Goal: Find specific fact: Find specific fact

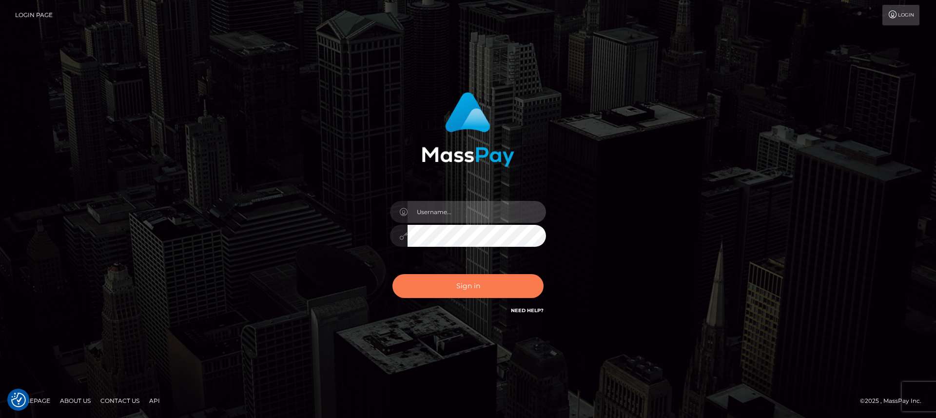
type input "[DOMAIN_NAME]"
click at [437, 283] on button "Sign in" at bounding box center [467, 286] width 151 height 24
type input "nt.es"
click at [437, 283] on button "Sign in" at bounding box center [467, 286] width 151 height 24
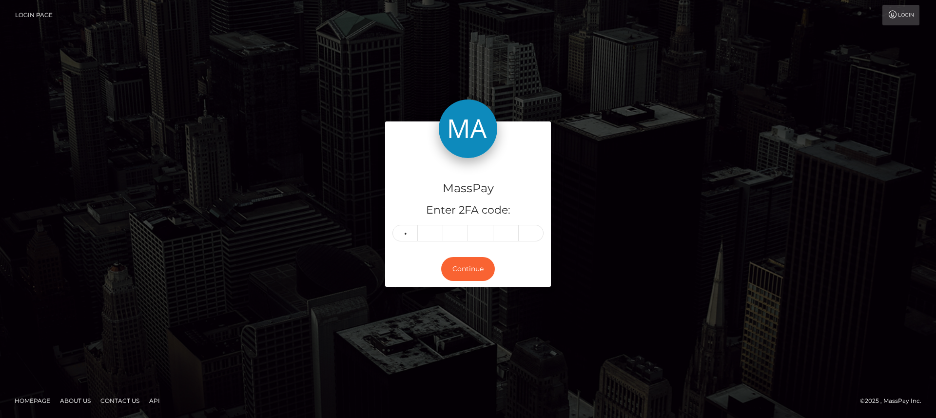
type input "4"
type input "3"
type input "4"
type input "2"
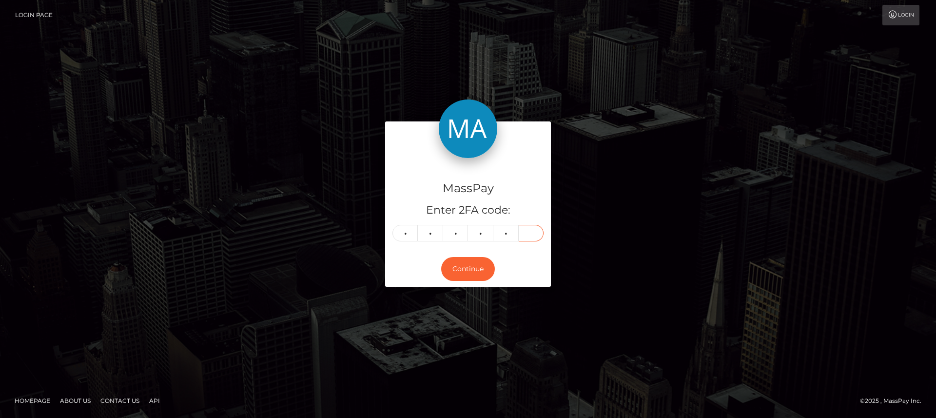
type input "1"
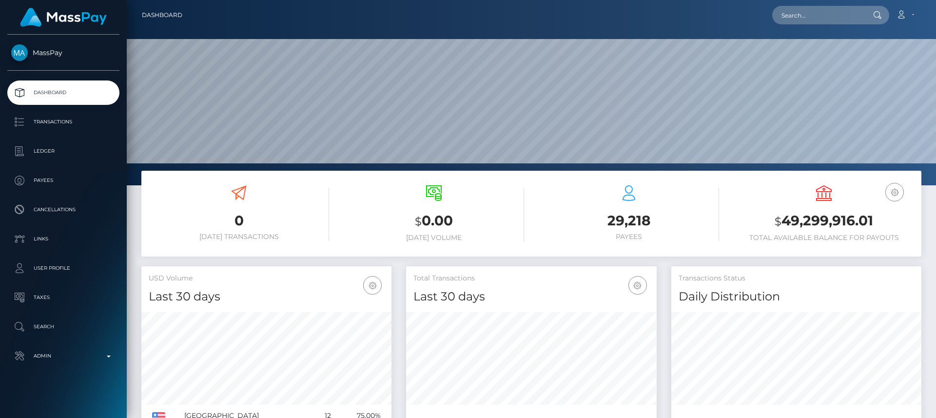
scroll to position [173, 250]
click at [820, 15] on input "text" at bounding box center [818, 15] width 92 height 19
paste input "ybemeo1810@gmail.com"
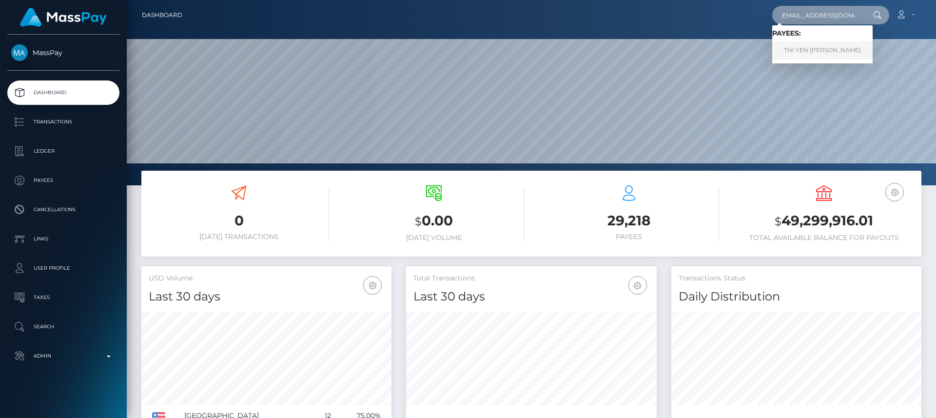
type input "ybemeo1810@gmail.com"
click at [819, 48] on link "THI YEN ANH LE" at bounding box center [822, 50] width 100 height 18
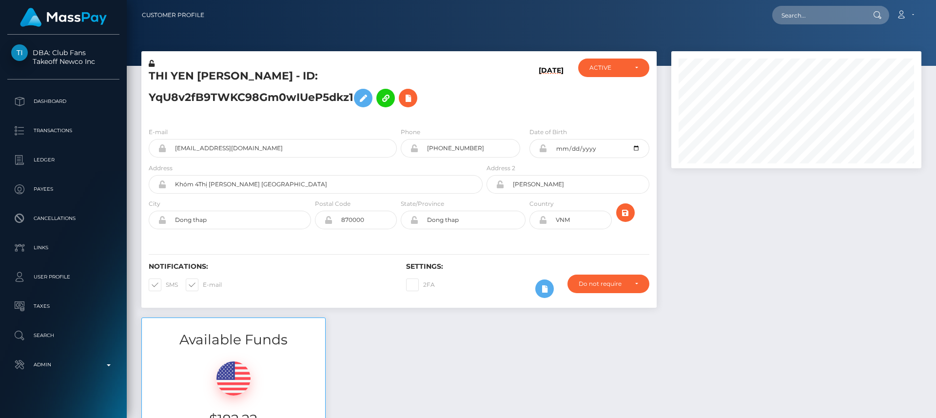
scroll to position [117, 250]
drag, startPoint x: 53, startPoint y: 43, endPoint x: 99, endPoint y: 59, distance: 49.6
click at [99, 59] on div "DBA: Club Fans Takeoff Newco Inc Dashboard Transactions Ledger Payees" at bounding box center [63, 225] width 127 height 381
copy span "Club Fans Takeoff Newco Inc"
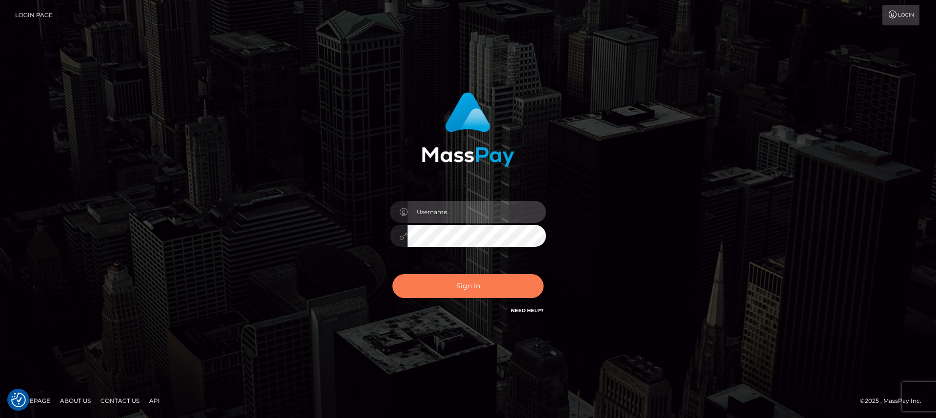
type input "[DOMAIN_NAME]"
click at [418, 289] on button "Sign in" at bounding box center [467, 286] width 151 height 24
type input "nt.es"
click at [418, 289] on button "Sign in" at bounding box center [467, 286] width 151 height 24
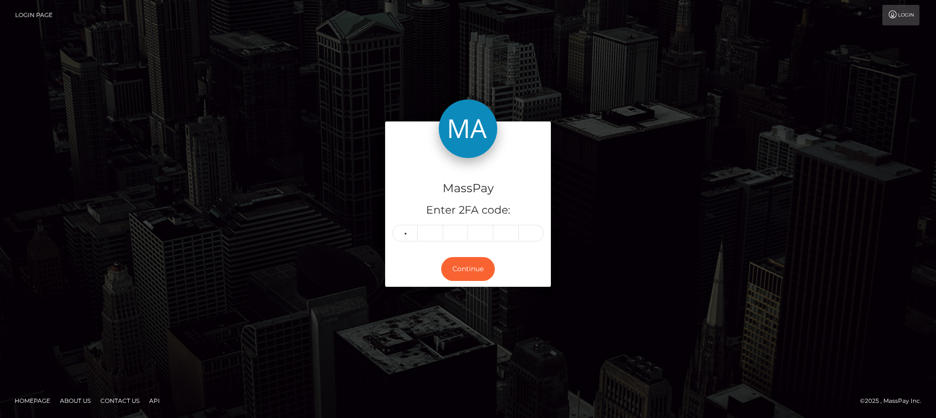
type input "2"
type input "3"
type input "8"
type input "6"
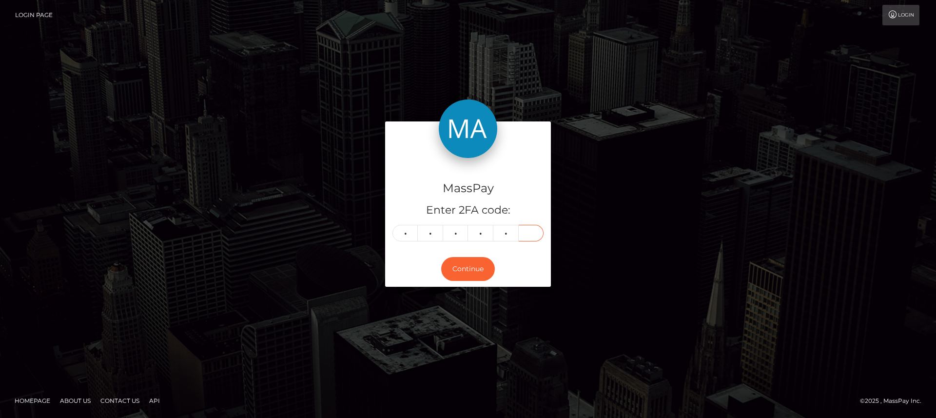
type input "2"
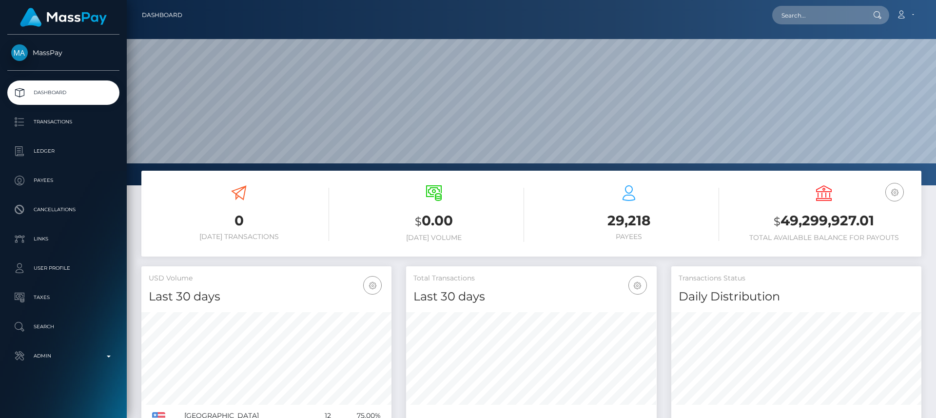
scroll to position [173, 250]
click at [842, 11] on input "text" at bounding box center [818, 15] width 92 height 19
paste input "alorastarrrx@gmail.com"
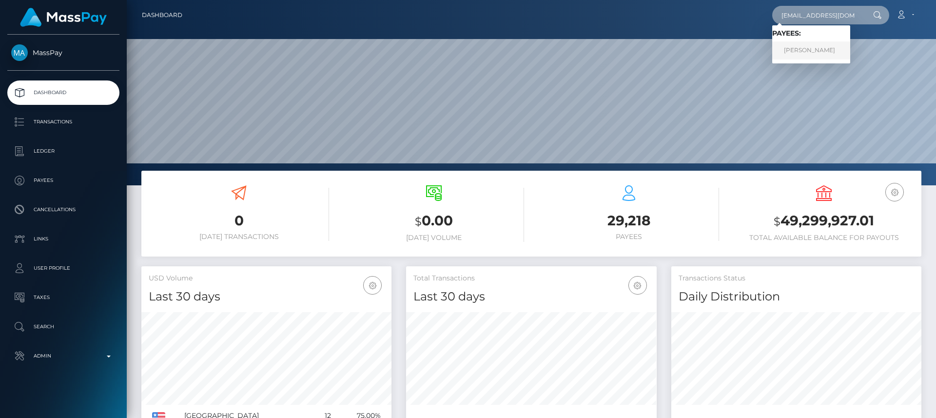
type input "alorastarrrx@gmail.com"
click at [818, 47] on link "FAHIMA ZAKY SHARIF" at bounding box center [811, 50] width 78 height 18
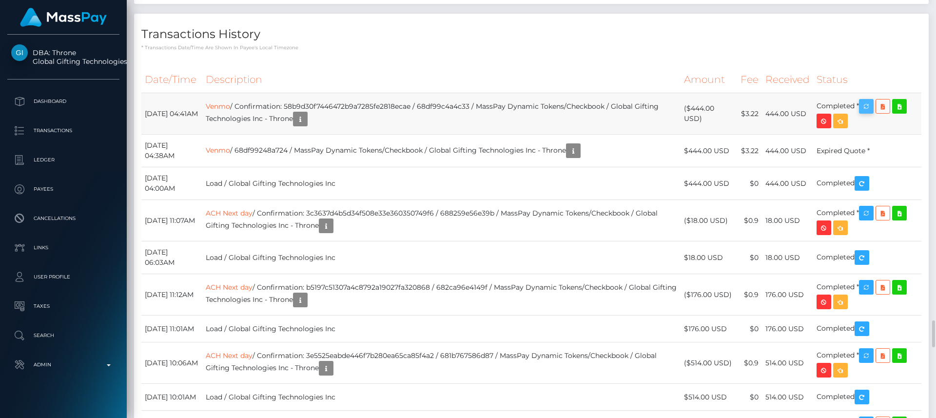
scroll to position [117, 250]
click at [870, 113] on icon "button" at bounding box center [866, 106] width 12 height 12
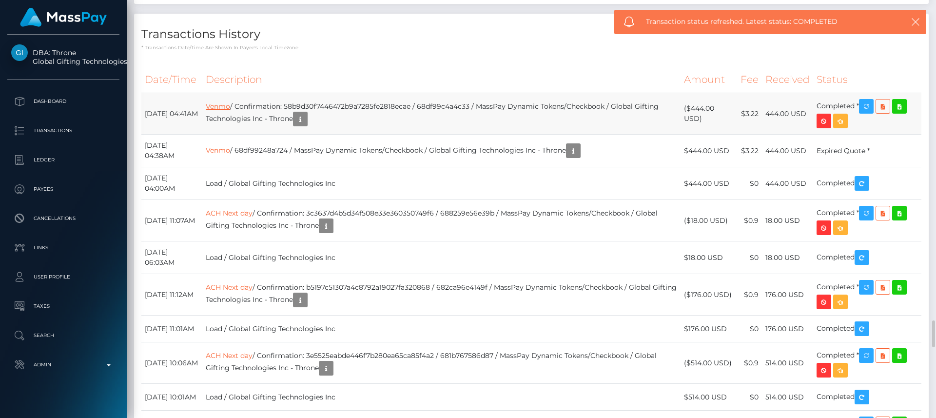
click at [230, 111] on link "Venmo" at bounding box center [218, 106] width 24 height 9
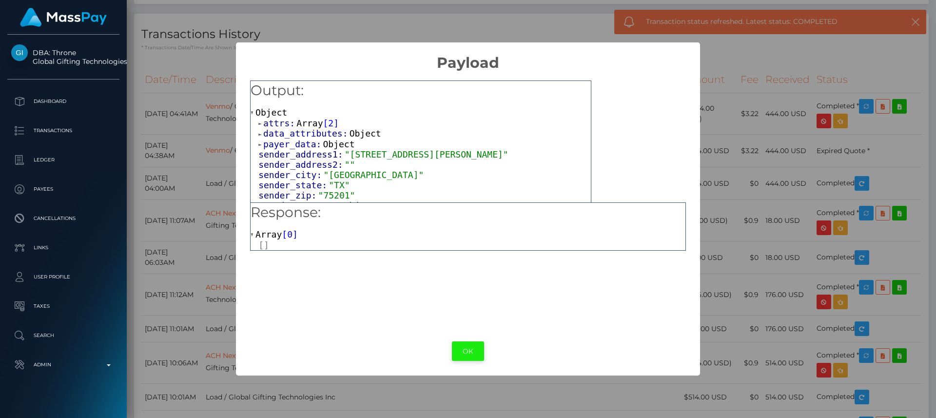
click at [466, 359] on button "OK" at bounding box center [468, 351] width 32 height 20
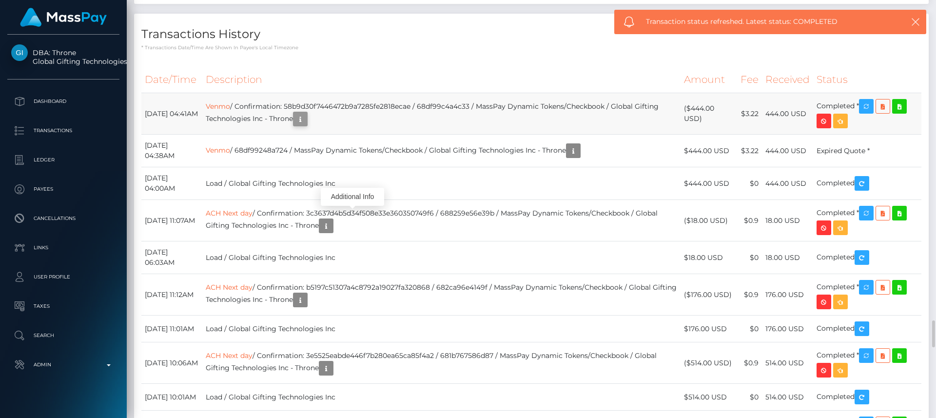
click at [306, 125] on icon "button" at bounding box center [300, 119] width 12 height 12
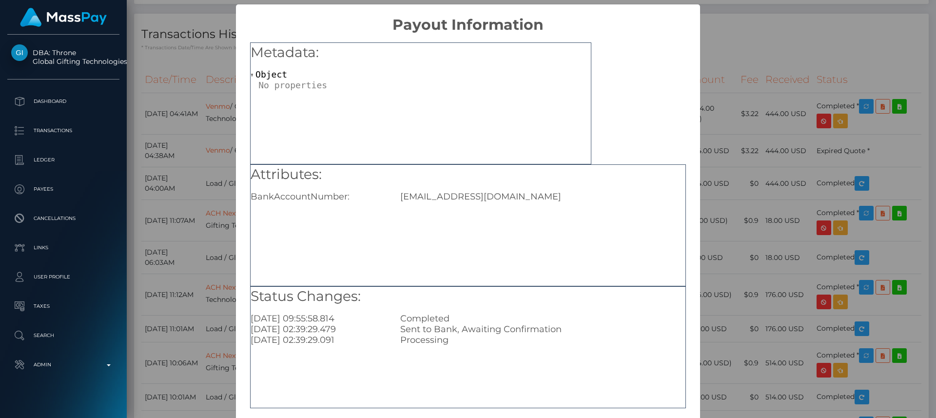
click at [414, 197] on div "[EMAIL_ADDRESS][DOMAIN_NAME]" at bounding box center [542, 196] width 299 height 11
click at [212, 105] on div "× Payout Information Metadata: Object Attributes: BankAccountNumber: [EMAIL_ADD…" at bounding box center [468, 209] width 936 height 418
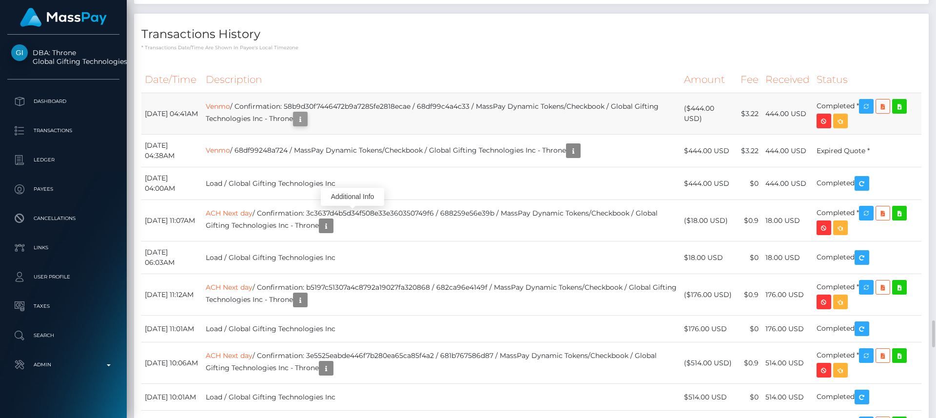
click at [308, 126] on button "button" at bounding box center [300, 119] width 15 height 15
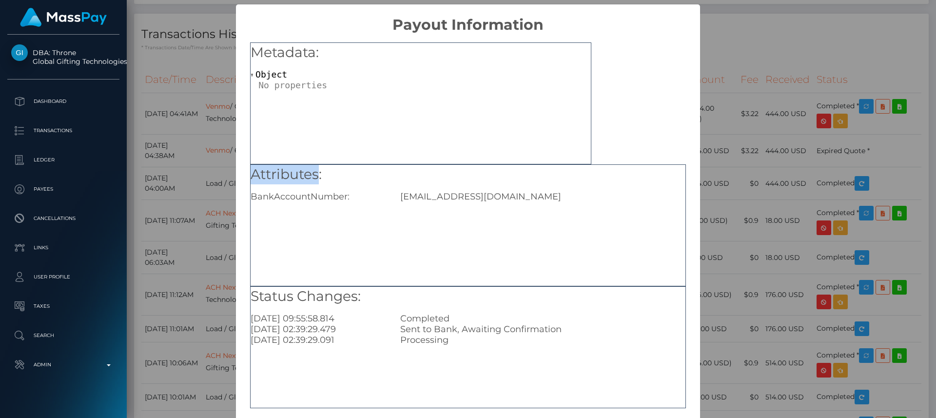
click at [327, 182] on div "Metadata: Object Attributes: BankAccountNumber: [EMAIL_ADDRESS][DOMAIN_NAME] St…" at bounding box center [467, 222] width 463 height 377
drag, startPoint x: 525, startPoint y: 270, endPoint x: 620, endPoint y: 246, distance: 98.1
click at [568, 250] on div "Attributes: BankAccountNumber: [EMAIL_ADDRESS][DOMAIN_NAME]" at bounding box center [468, 225] width 436 height 122
click at [620, 246] on div "Attributes: BankAccountNumber: [EMAIL_ADDRESS][DOMAIN_NAME]" at bounding box center [468, 225] width 436 height 122
click at [732, 231] on div "× Payout Information Metadata: Object Attributes: BankAccountNumber: [EMAIL_ADD…" at bounding box center [468, 209] width 936 height 418
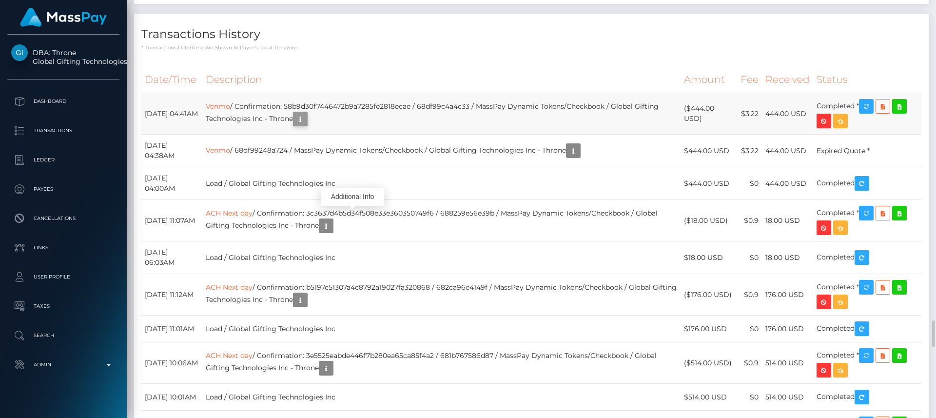
click at [306, 125] on icon "button" at bounding box center [300, 119] width 12 height 12
click at [351, 196] on div "Additional Info" at bounding box center [352, 197] width 63 height 18
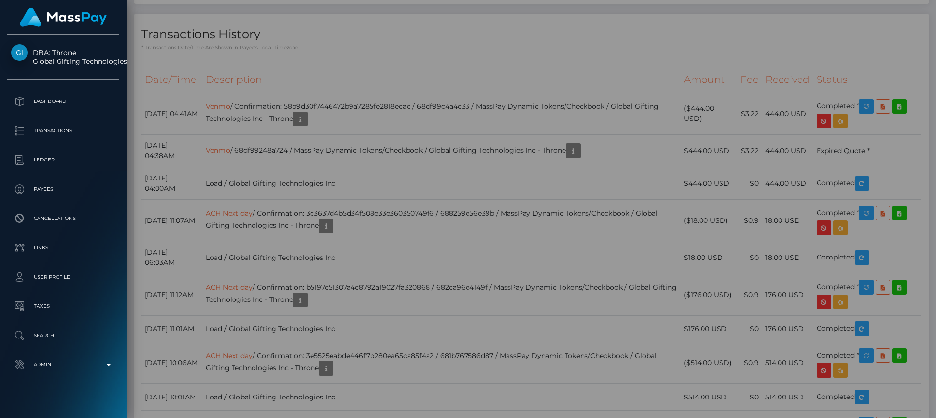
scroll to position [0, 0]
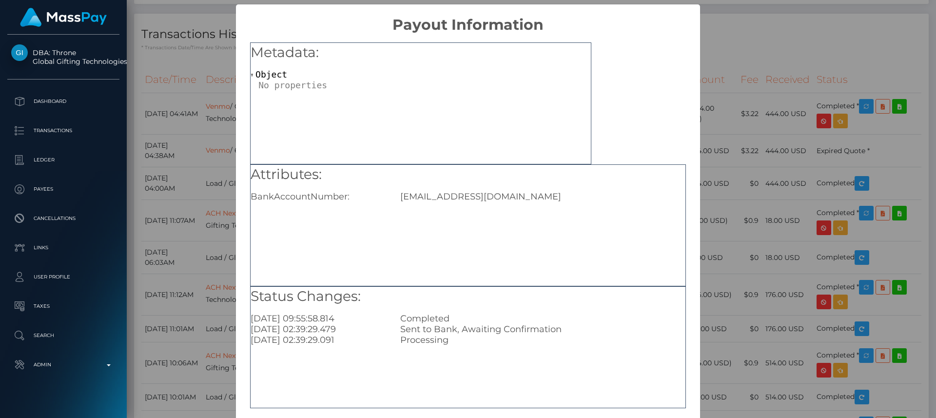
click at [443, 204] on div "Attributes: BankAccountNumber: [EMAIL_ADDRESS][DOMAIN_NAME]" at bounding box center [468, 225] width 436 height 122
click at [443, 193] on div "[EMAIL_ADDRESS][DOMAIN_NAME]" at bounding box center [542, 196] width 299 height 11
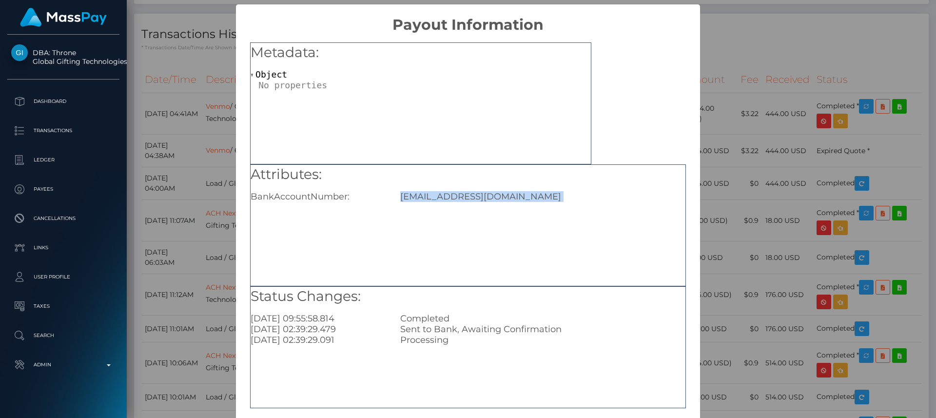
copy div "[EMAIL_ADDRESS][DOMAIN_NAME]"
click at [468, 250] on div "Attributes: BankAccountNumber: [EMAIL_ADDRESS][DOMAIN_NAME]" at bounding box center [468, 225] width 436 height 122
click at [748, 160] on div "× Payout Information Metadata: Object Attributes: BankAccountNumber: [EMAIL_ADD…" at bounding box center [468, 209] width 936 height 418
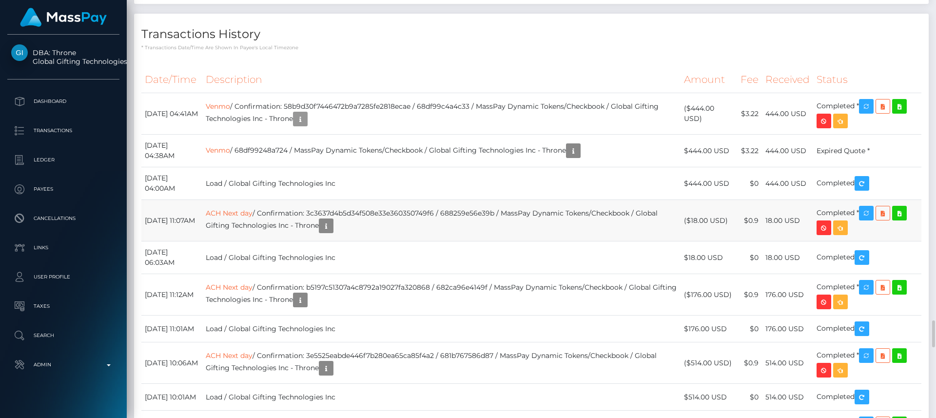
scroll to position [117, 250]
